Goal: Find specific page/section: Find specific page/section

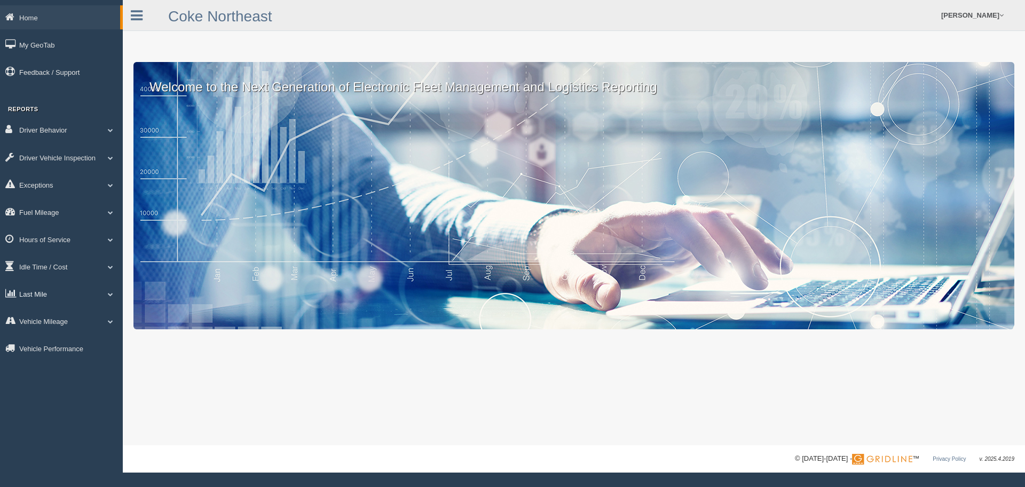
click at [112, 293] on span at bounding box center [111, 293] width 14 height 5
click at [56, 334] on link "Zone Editor" at bounding box center [69, 337] width 101 height 19
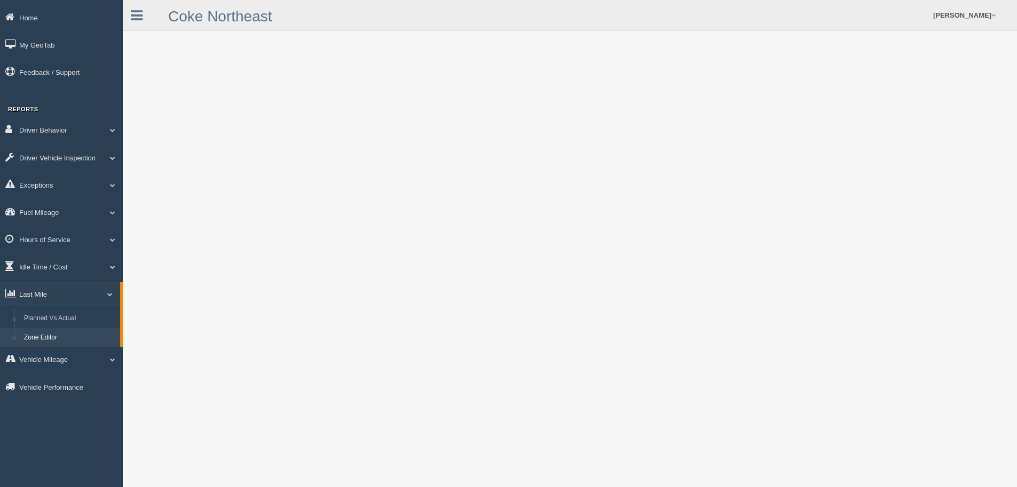
click at [29, 297] on link "Last Mile" at bounding box center [60, 293] width 120 height 24
click at [30, 296] on link "Last Mile" at bounding box center [61, 293] width 123 height 24
click at [38, 319] on link "Planned Vs Actual" at bounding box center [69, 318] width 101 height 19
